Goal: Check status

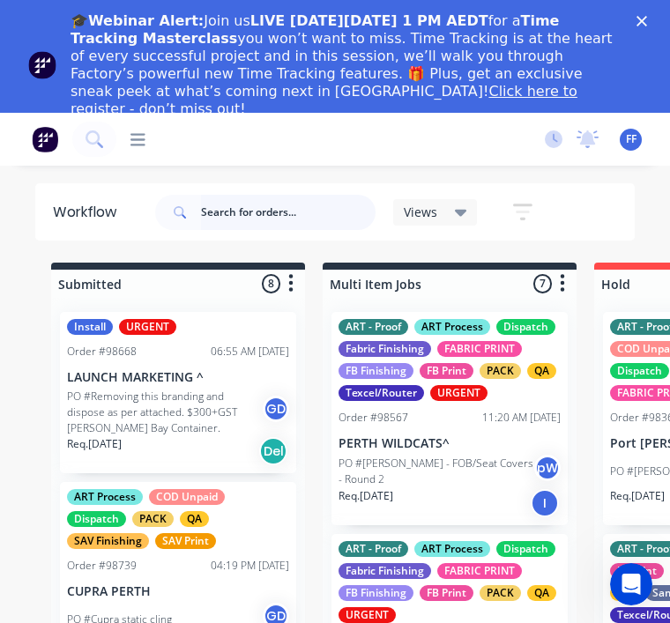
click at [257, 212] on input "text" at bounding box center [288, 212] width 175 height 35
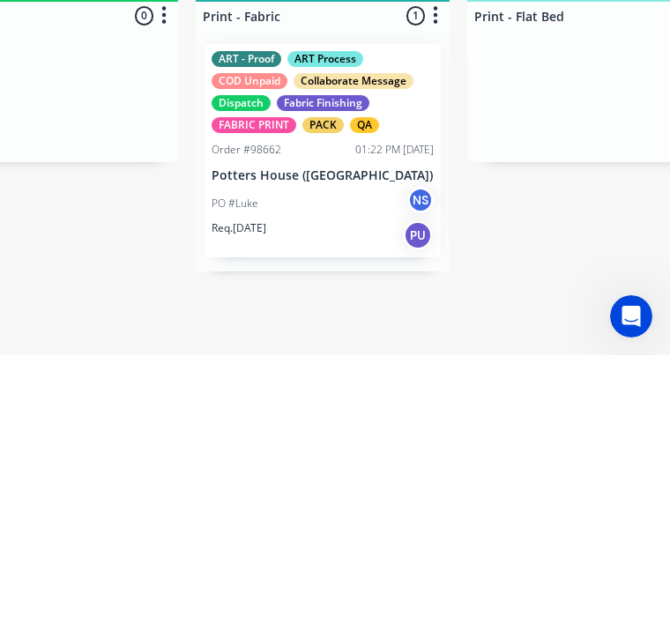
scroll to position [0, 2323]
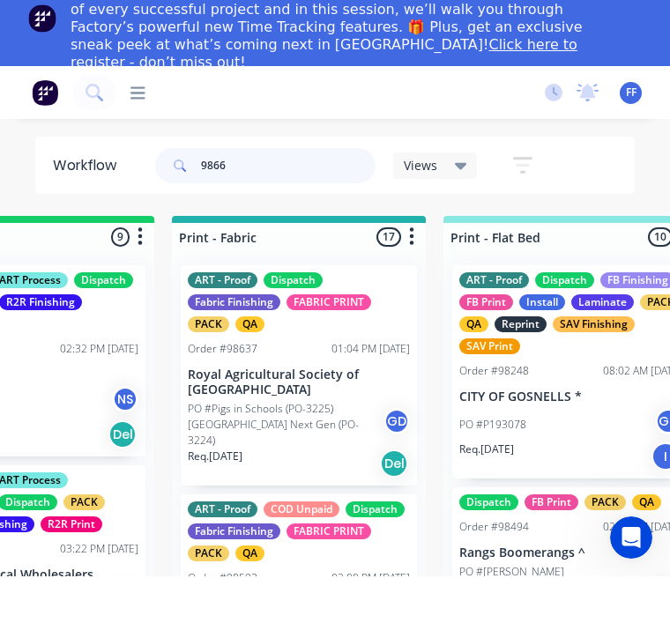
type input "98662"
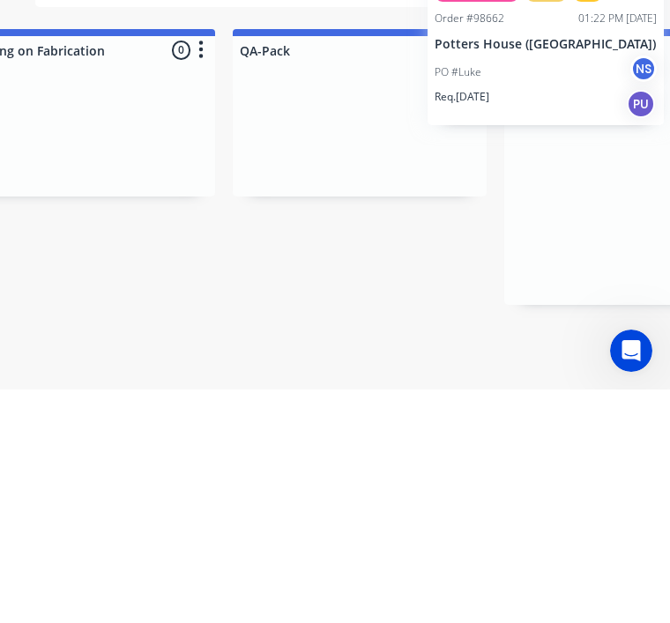
scroll to position [0, 4442]
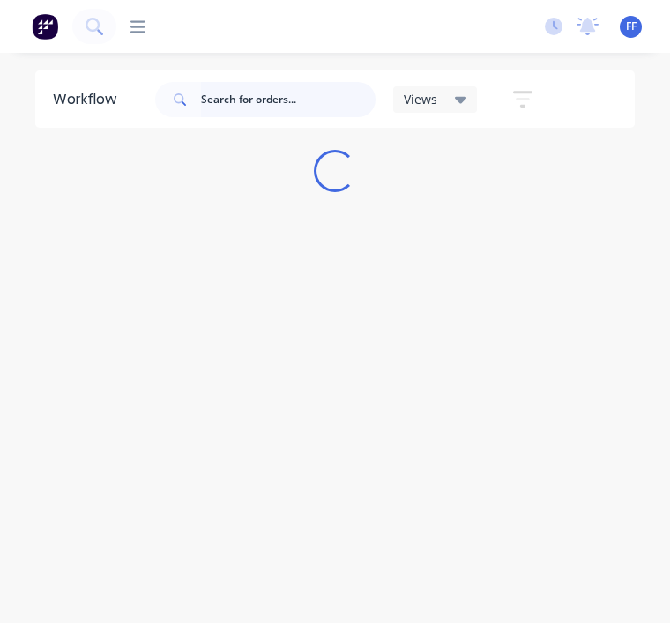
click at [270, 103] on input "text" at bounding box center [288, 99] width 175 height 35
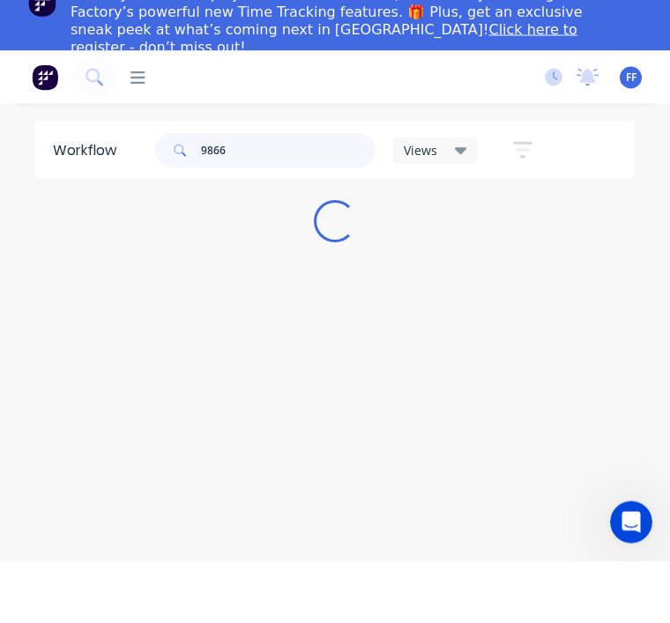
type input "98660"
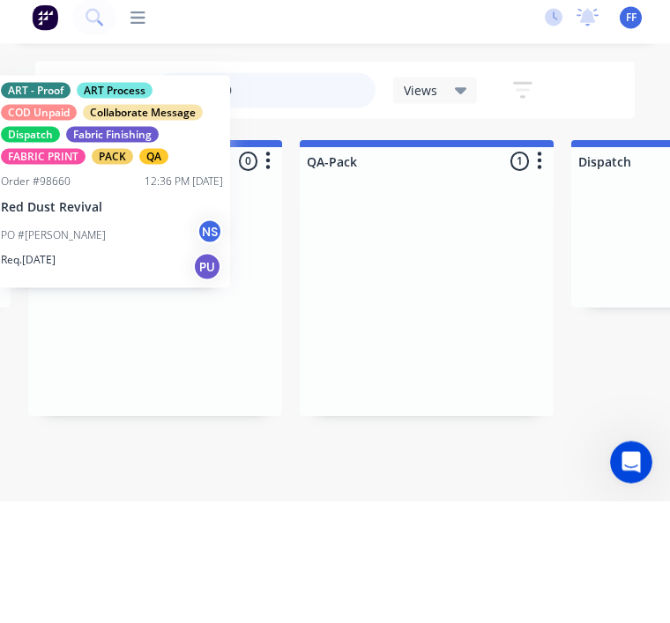
scroll to position [0, 4359]
